Goal: Navigation & Orientation: Find specific page/section

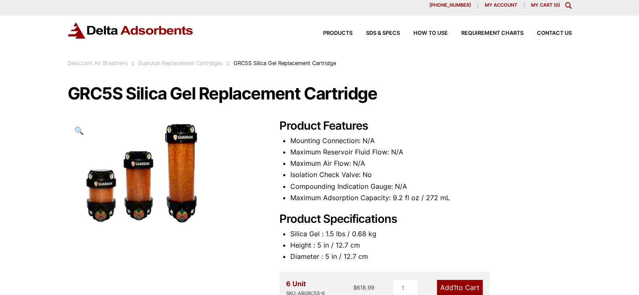
scroll to position [5, 0]
click at [170, 64] on link "Guardian Replacement Cartridges" at bounding box center [180, 63] width 85 height 6
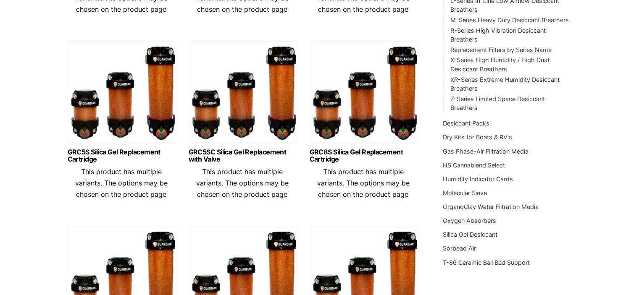
scroll to position [261, 0]
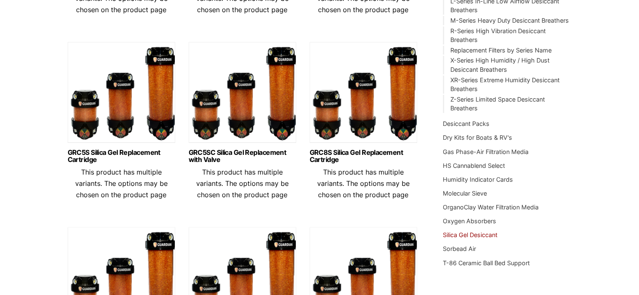
click at [468, 238] on link "Silica Gel Desiccant" at bounding box center [470, 234] width 55 height 7
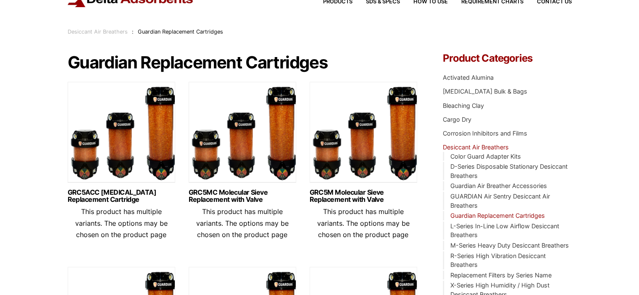
scroll to position [0, 0]
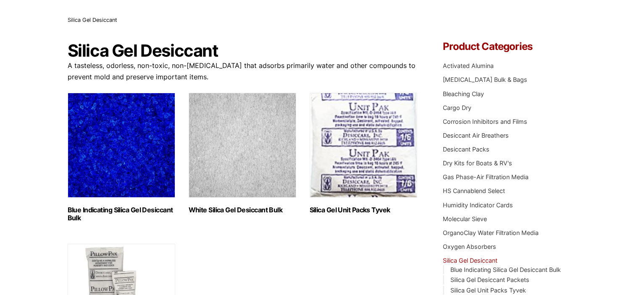
scroll to position [75, 0]
